Goal: Task Accomplishment & Management: Manage account settings

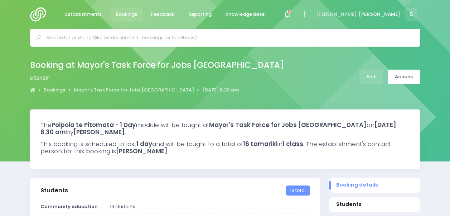
select select "5"
click at [125, 13] on span "Bookings" at bounding box center [126, 14] width 21 height 7
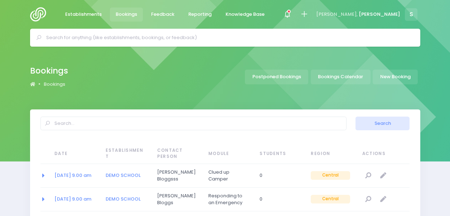
select select "20"
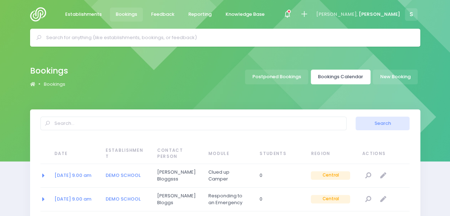
click at [337, 77] on link "Bookings Calendar" at bounding box center [341, 76] width 60 height 15
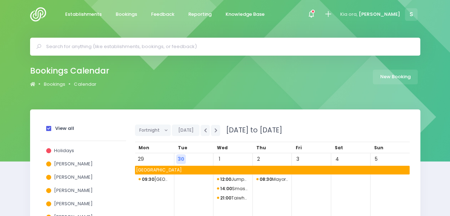
click at [49, 130] on span at bounding box center [48, 128] width 5 height 5
click at [0, 0] on input "View all" at bounding box center [0, 0] width 0 height 0
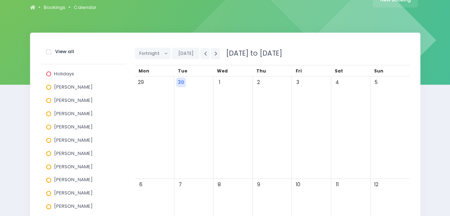
scroll to position [84, 0]
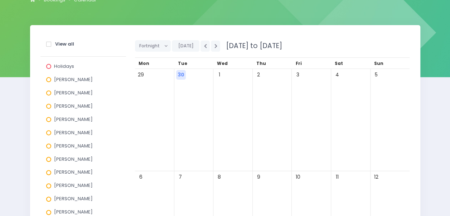
click at [74, 213] on span "[PERSON_NAME]" at bounding box center [73, 211] width 39 height 7
click at [0, 0] on input "[PERSON_NAME]" at bounding box center [0, 0] width 0 height 0
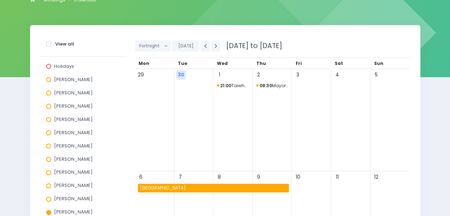
click at [237, 84] on span "21:00 Taiwhakaea Holiday Programme" at bounding box center [233, 85] width 32 height 9
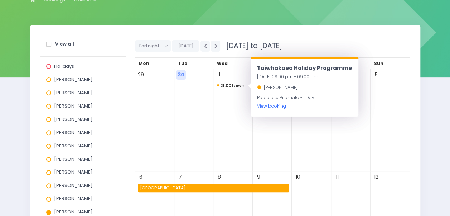
click at [278, 103] on link "View booking" at bounding box center [271, 106] width 29 height 6
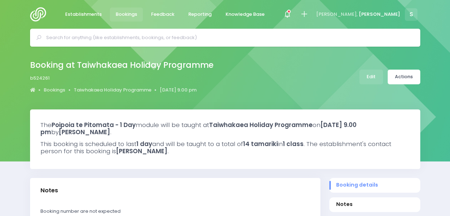
select select "5"
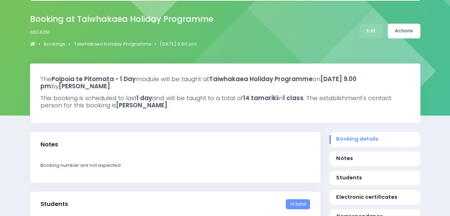
scroll to position [48, 0]
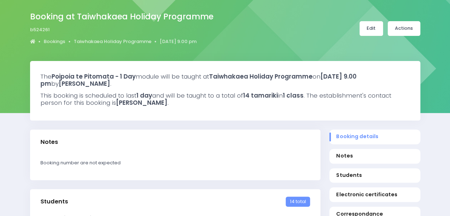
click at [377, 26] on link "Edit" at bounding box center [372, 28] width 24 height 15
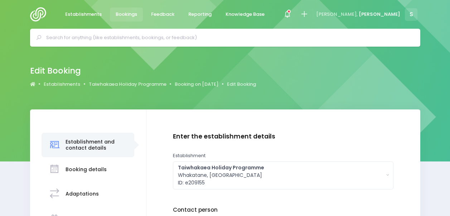
scroll to position [128, 0]
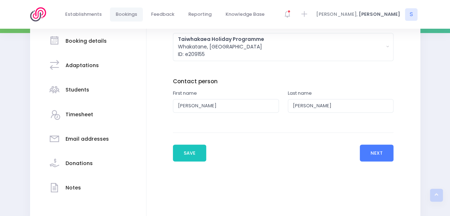
click at [373, 150] on button "Next" at bounding box center [377, 152] width 34 height 17
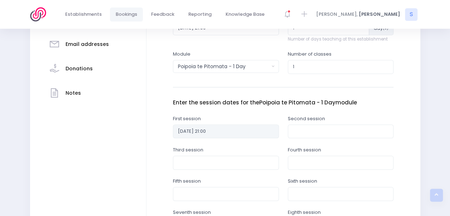
scroll to position [223, 0]
click at [160, 130] on div "Enter the establishment details Establishment Select one... ** Do not use, doub…" at bounding box center [284, 113] width 260 height 408
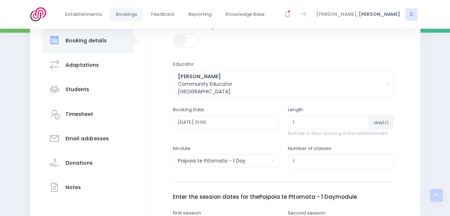
scroll to position [151, 0]
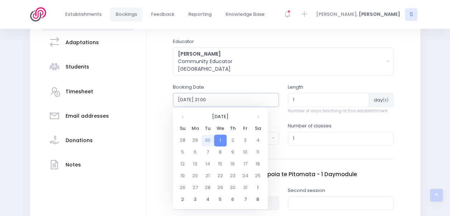
click at [231, 102] on input "2025-10-01 21:00" at bounding box center [226, 100] width 106 height 14
click at [220, 139] on td "1" at bounding box center [220, 140] width 13 height 12
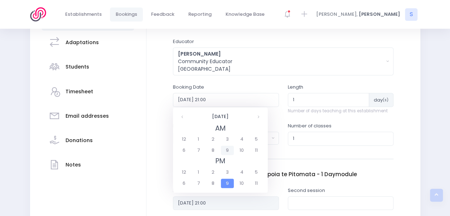
click at [227, 152] on span "9" at bounding box center [227, 149] width 13 height 9
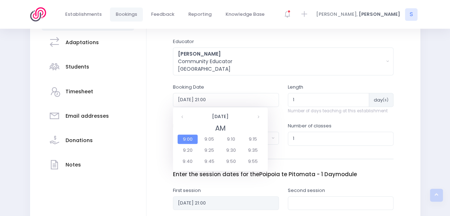
click at [191, 137] on span "9:00" at bounding box center [188, 138] width 20 height 9
type input "[DATE] 09:00"
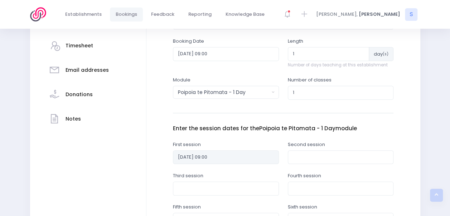
scroll to position [379, 0]
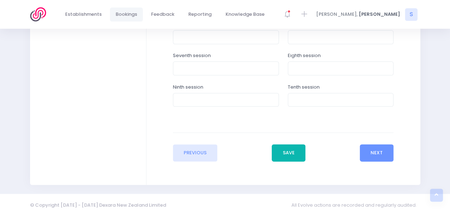
click at [290, 155] on button "Save" at bounding box center [289, 152] width 34 height 17
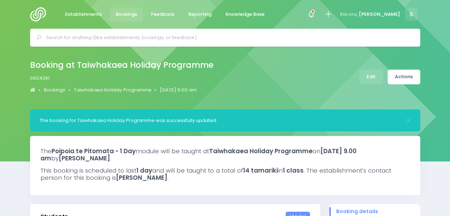
select select "5"
click at [397, 75] on link "Actions" at bounding box center [404, 76] width 33 height 15
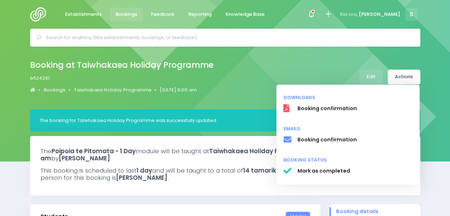
click at [316, 71] on div "Booking at Taiwhakaea Holiday Programme b524261 Bookings Taiwhakaea Holiday Pro…" at bounding box center [225, 77] width 408 height 38
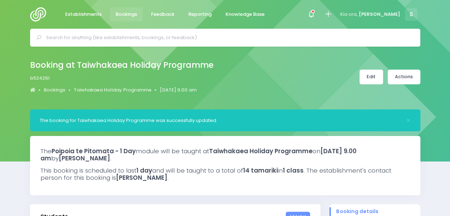
click at [373, 75] on link "Edit" at bounding box center [372, 76] width 24 height 15
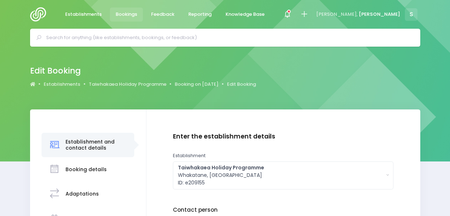
scroll to position [100, 0]
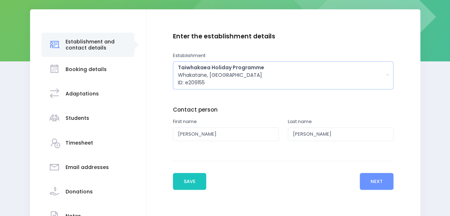
click at [306, 78] on div "Taiwhakaea Holiday Programme Whakatane, Central Region ID: e209155" at bounding box center [281, 75] width 206 height 23
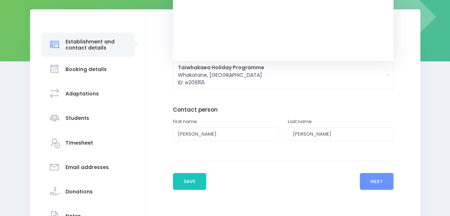
scroll to position [36969, 0]
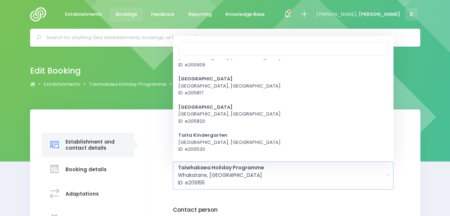
click at [119, 102] on div "Edit Booking Establishments Taiwhakaea Holiday Programme Booking on 1 October 2…" at bounding box center [225, 78] width 450 height 63
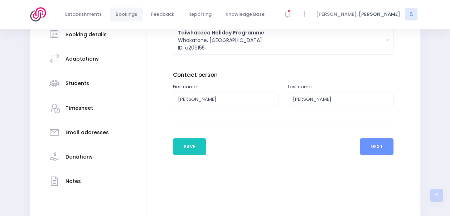
scroll to position [138, 0]
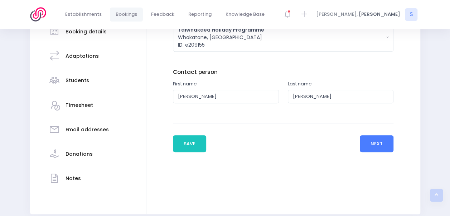
click at [374, 146] on button "Next" at bounding box center [377, 143] width 34 height 17
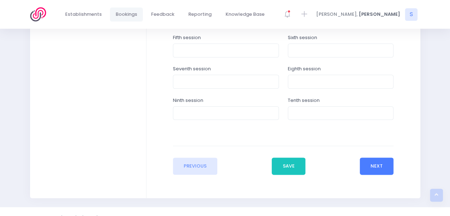
scroll to position [379, 0]
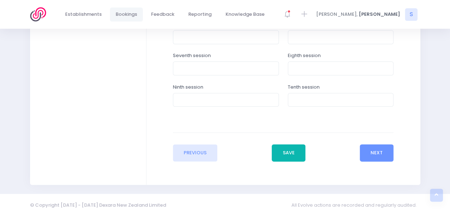
click at [288, 152] on button "Save" at bounding box center [289, 152] width 34 height 17
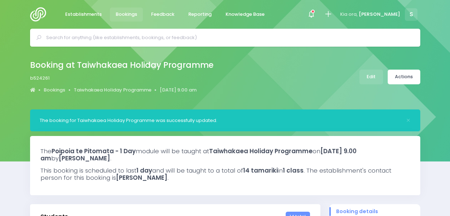
select select "5"
click at [370, 73] on link "Edit" at bounding box center [372, 76] width 24 height 15
click at [402, 81] on link "Actions" at bounding box center [404, 76] width 33 height 15
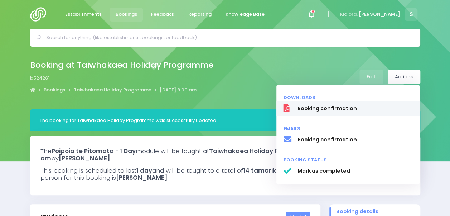
click at [340, 110] on span "Booking confirmation" at bounding box center [354, 109] width 115 height 8
